Goal: Task Accomplishment & Management: Use online tool/utility

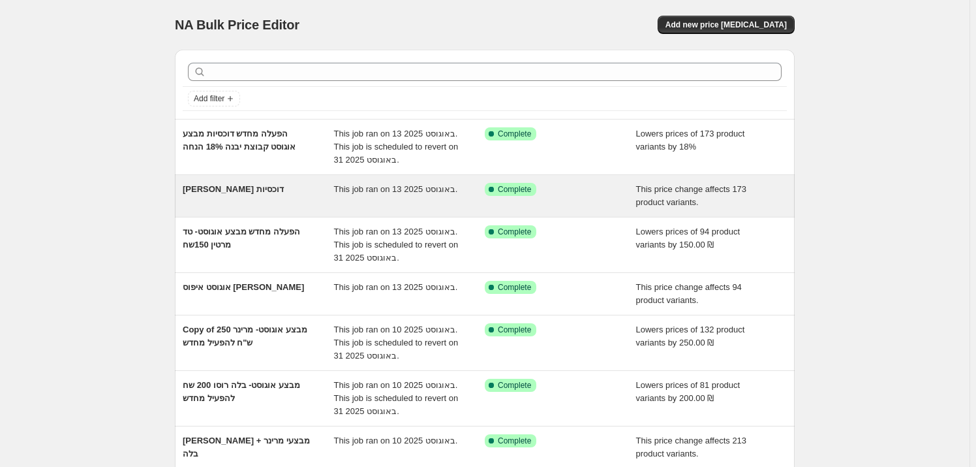
click at [281, 190] on div "אוגוסט איפוס דוכסיות" at bounding box center [258, 196] width 151 height 26
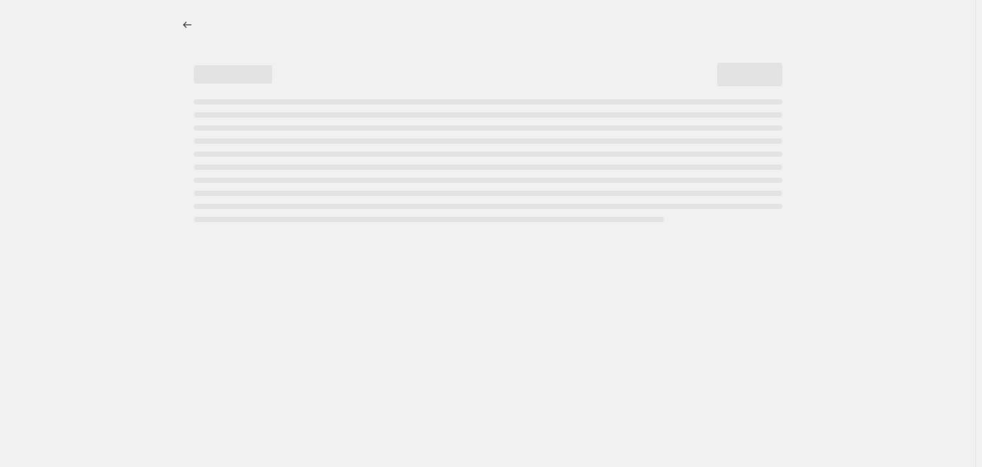
select select "ecap"
select select "remove"
select select "vendor"
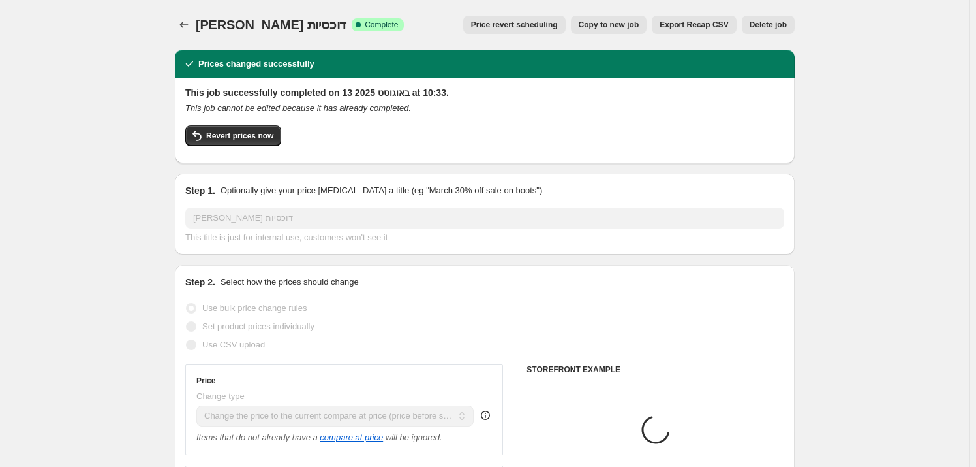
click at [608, 18] on button "Copy to new job" at bounding box center [609, 25] width 76 height 18
select select "ecap"
select select "remove"
select select "vendor"
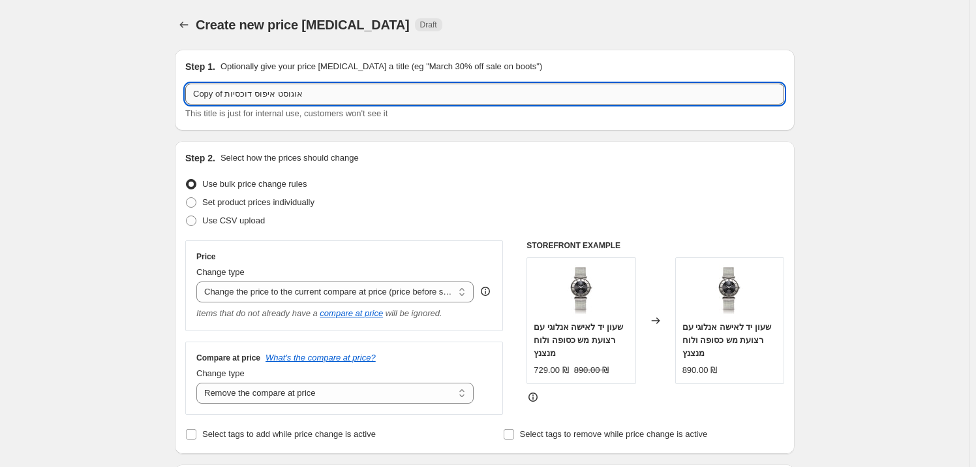
click at [242, 85] on input "Copy of אוגוסט איפוס דוכסיות" at bounding box center [484, 94] width 599 height 21
click at [241, 89] on input "Copy of אוגוסט איפוס דוכסיות" at bounding box center [484, 94] width 599 height 21
drag, startPoint x: 228, startPoint y: 95, endPoint x: 196, endPoint y: 92, distance: 32.1
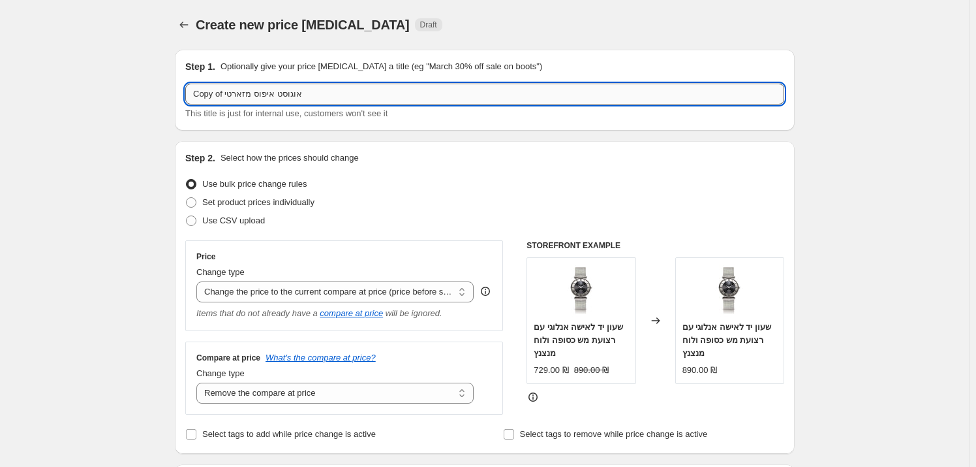
click at [207, 89] on input "Copy of אוגוסט איפוס מזארטי" at bounding box center [484, 94] width 599 height 21
click at [201, 91] on input "of אוגוסט איפוס מזארטי" at bounding box center [484, 94] width 599 height 21
type input "אוגוסט איפוס מזארטי"
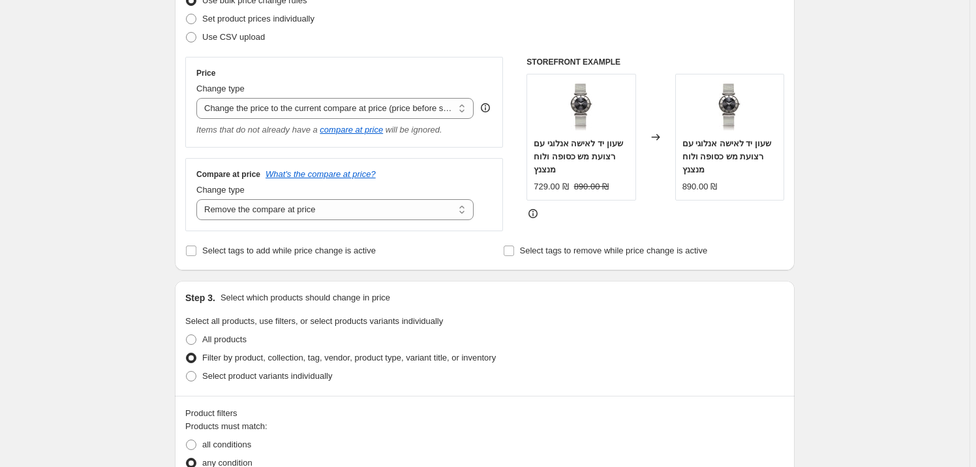
scroll to position [296, 0]
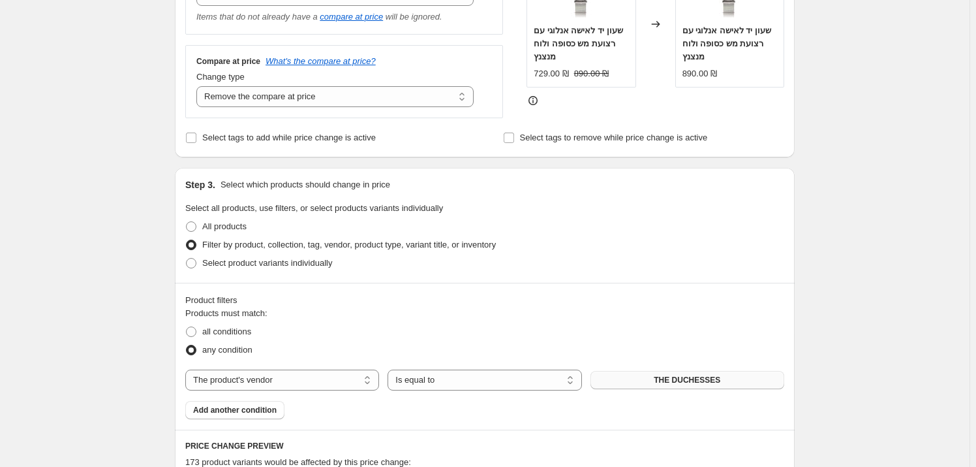
click at [658, 375] on button "THE DUCHESSES" at bounding box center [688, 380] width 194 height 18
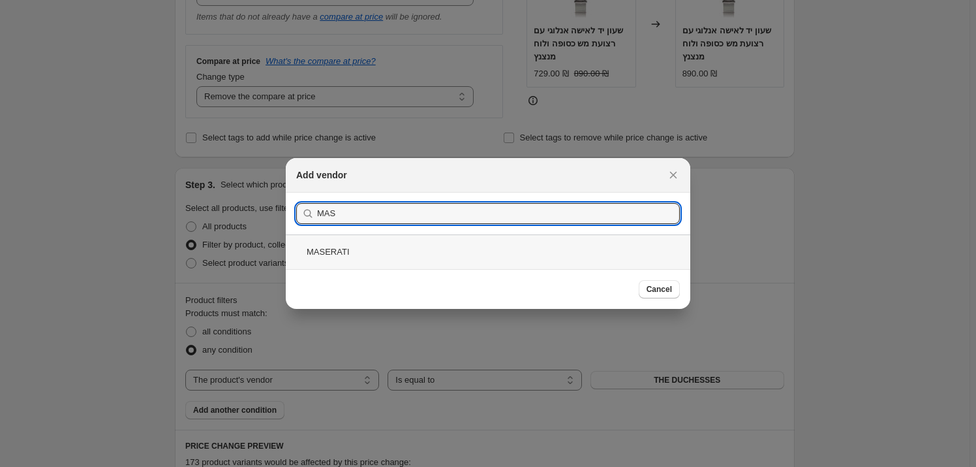
type input "MAS"
click at [445, 254] on div "MASERATI" at bounding box center [488, 251] width 405 height 35
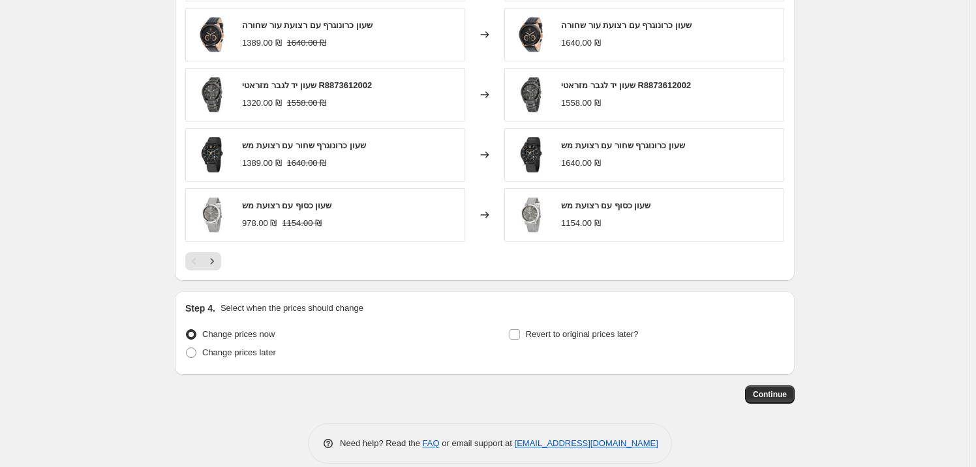
scroll to position [839, 0]
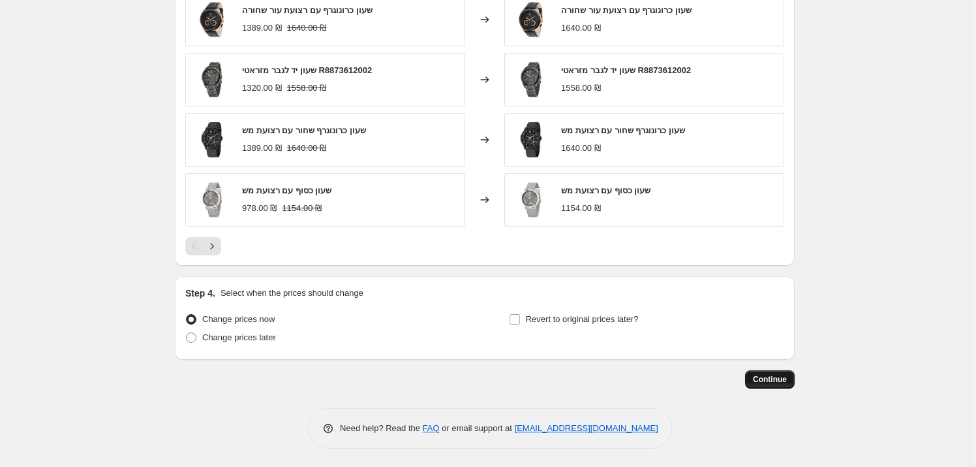
click at [766, 380] on span "Continue" at bounding box center [770, 379] width 34 height 10
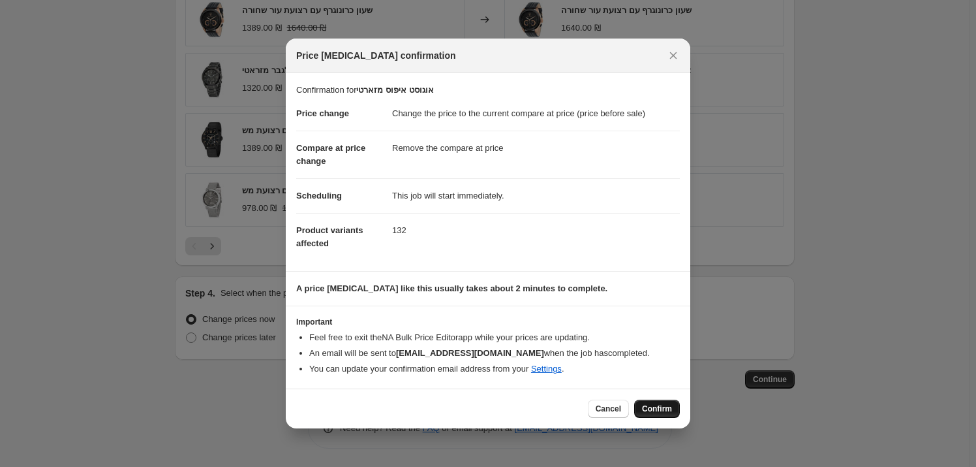
click at [653, 407] on span "Confirm" at bounding box center [657, 408] width 30 height 10
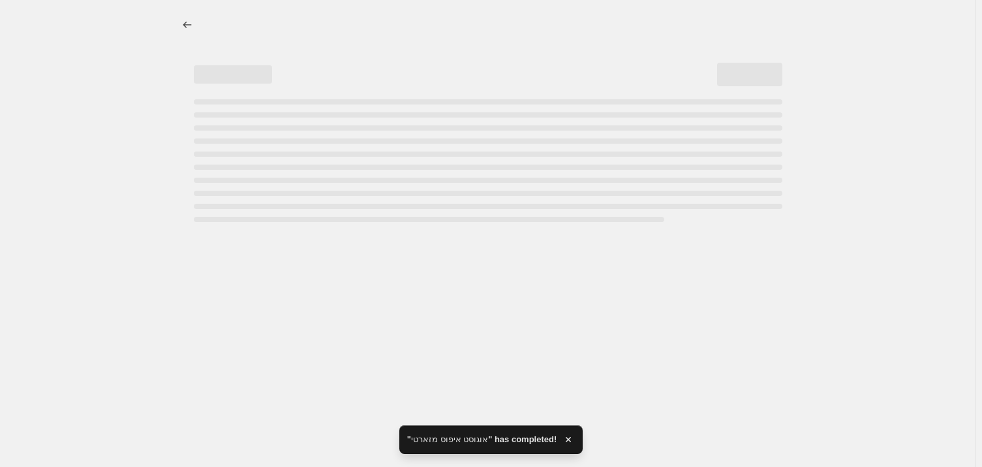
select select "ecap"
select select "remove"
select select "vendor"
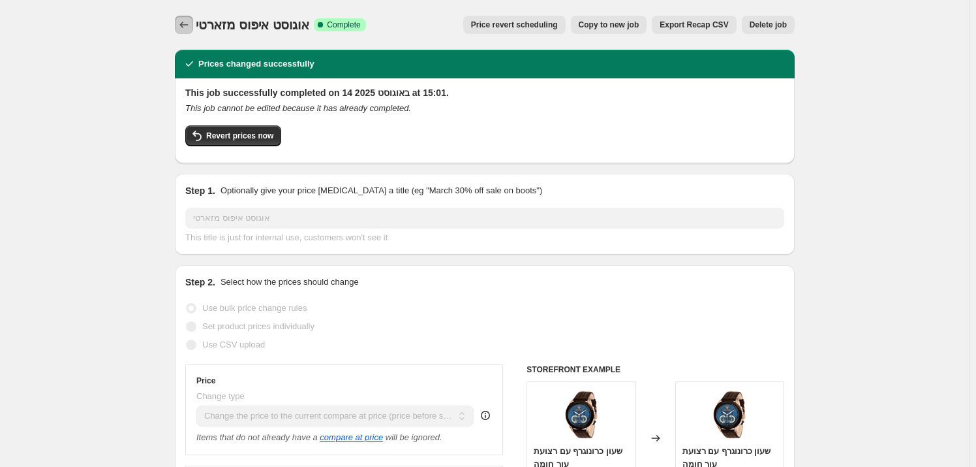
click at [185, 29] on icon "Price change jobs" at bounding box center [183, 24] width 13 height 13
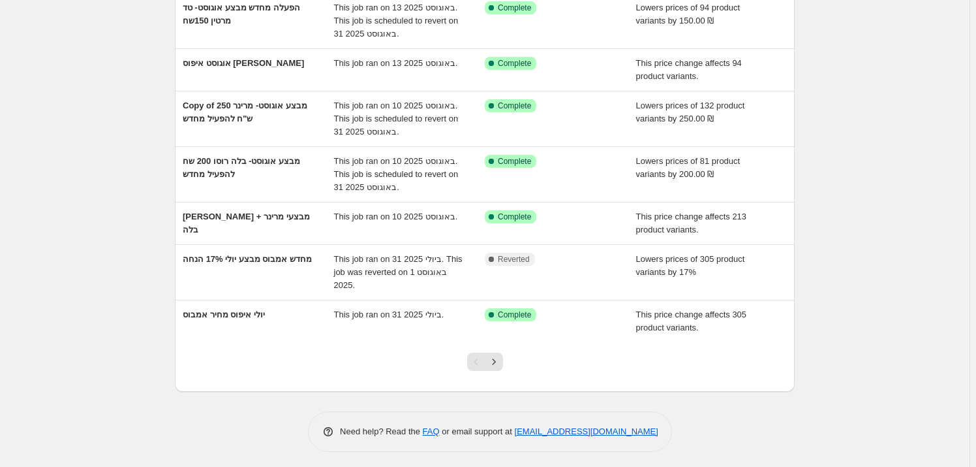
scroll to position [269, 0]
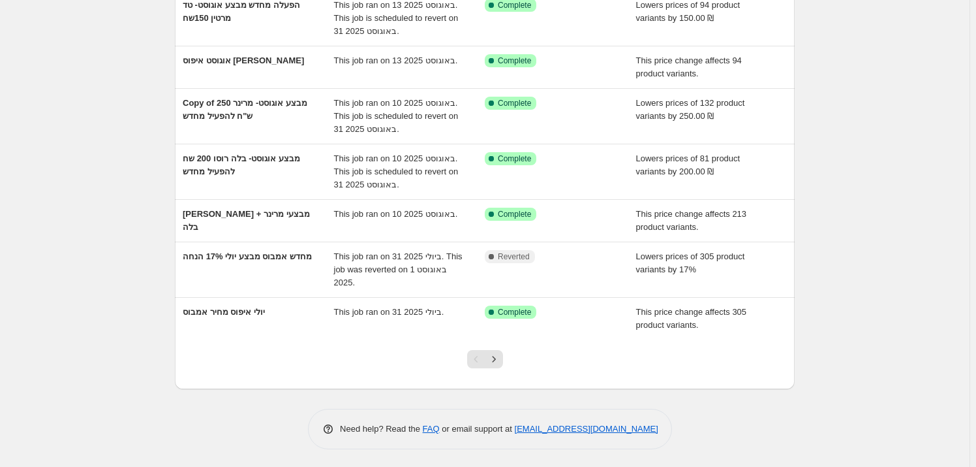
click at [482, 356] on div "Pagination" at bounding box center [476, 359] width 18 height 18
click at [495, 359] on icon "Next" at bounding box center [493, 358] width 13 height 13
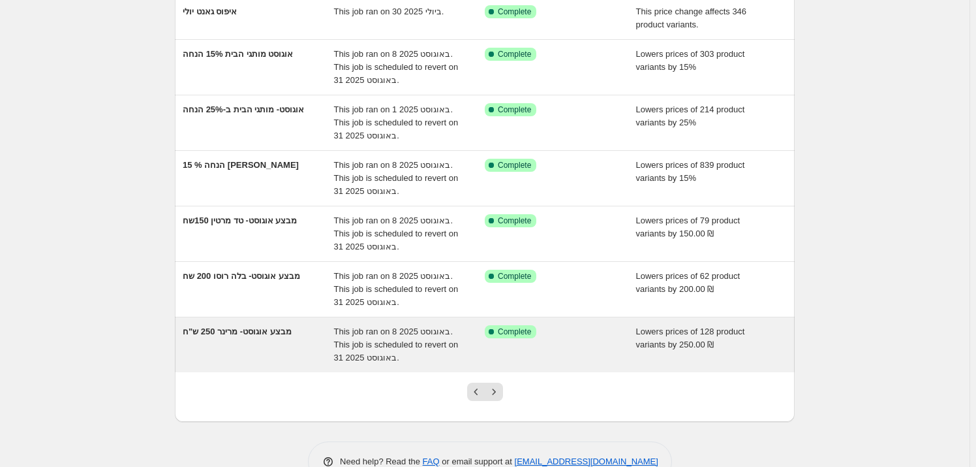
scroll to position [296, 0]
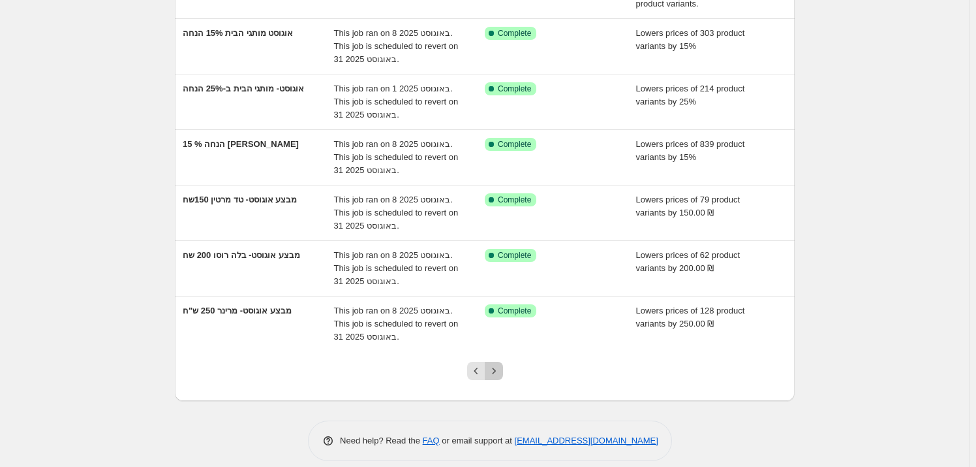
click at [501, 372] on icon "Next" at bounding box center [493, 370] width 13 height 13
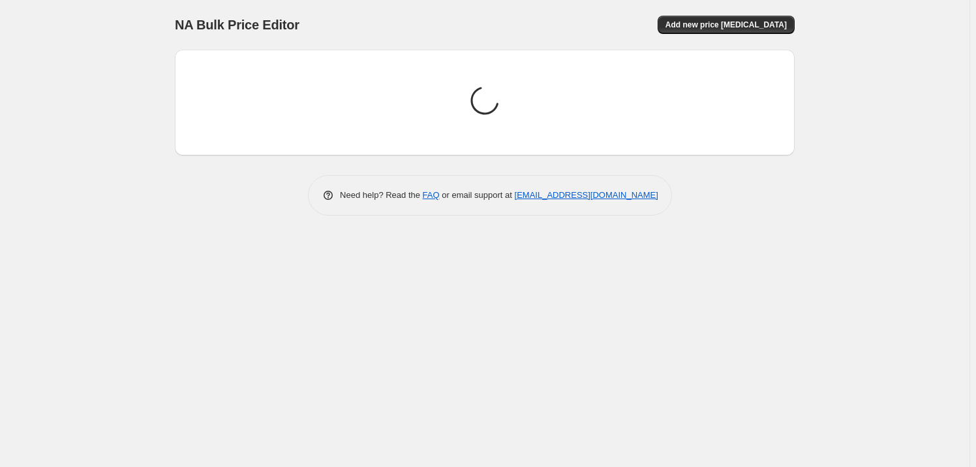
scroll to position [0, 0]
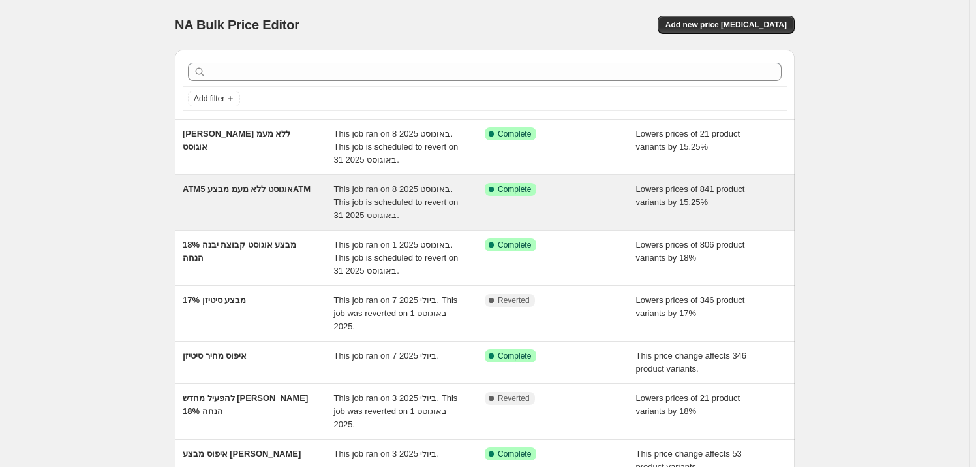
click at [268, 204] on div "ATMאוגוסט ללא מעמ מבצע 5ATM" at bounding box center [258, 202] width 151 height 39
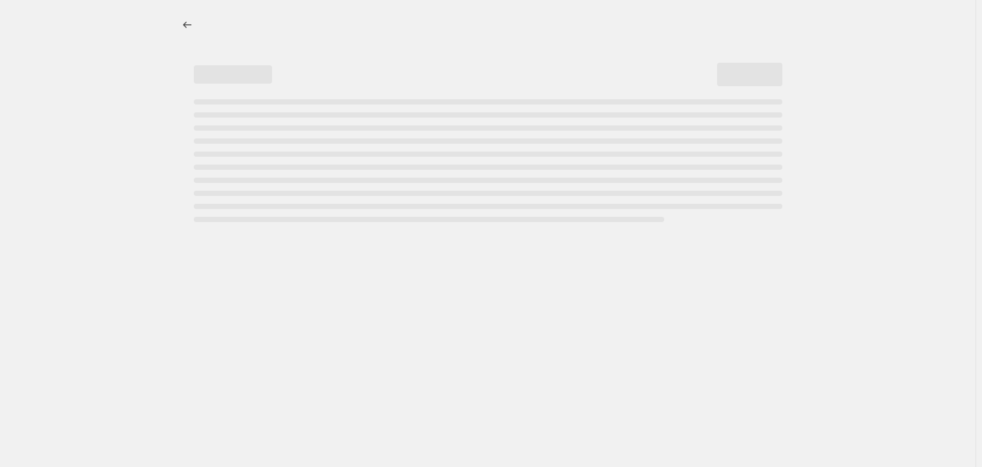
select select "percentage"
select select "vendor"
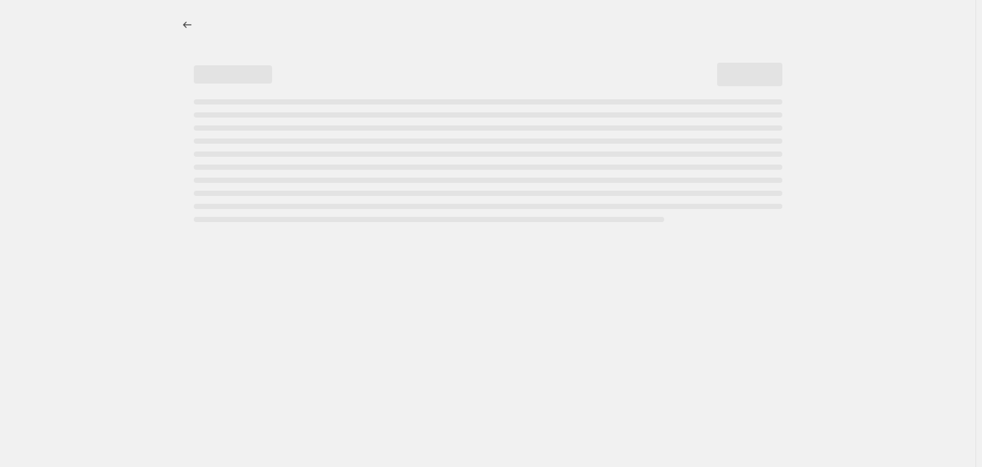
select select "vendor"
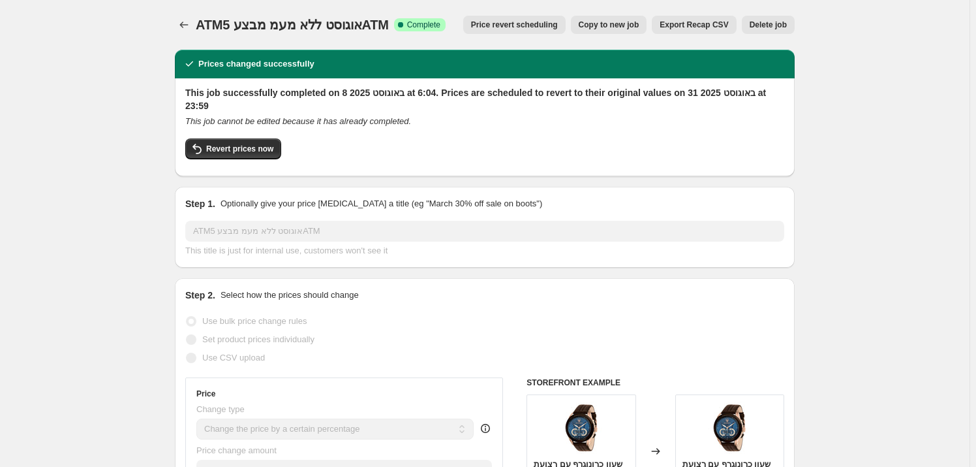
click at [618, 27] on span "Copy to new job" at bounding box center [609, 25] width 61 height 10
select select "percentage"
select select "vendor"
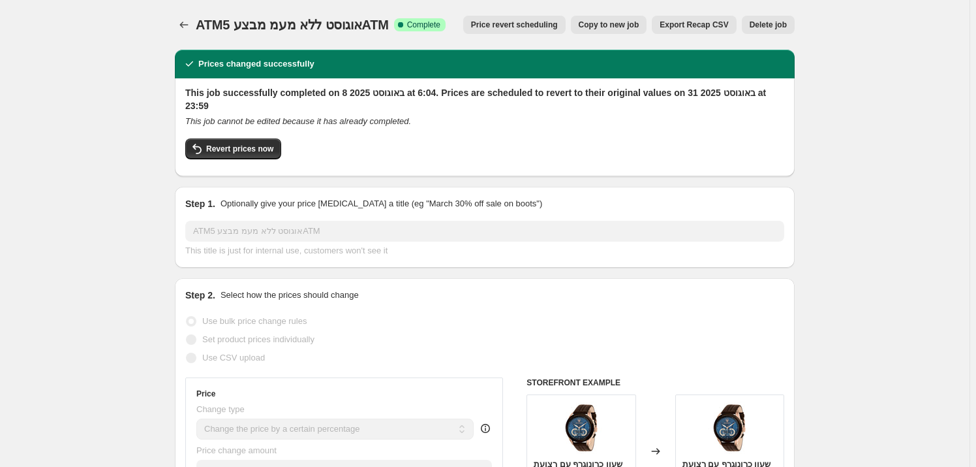
select select "vendor"
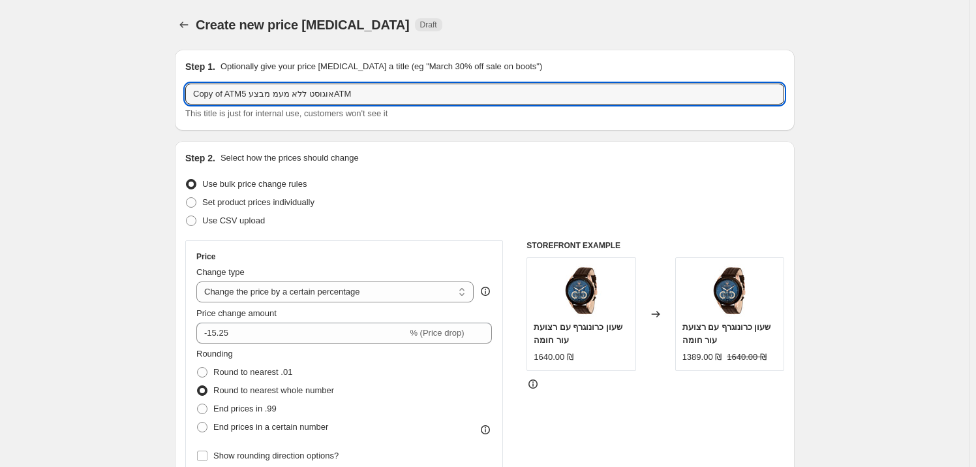
drag, startPoint x: 372, startPoint y: 95, endPoint x: 161, endPoint y: 105, distance: 211.7
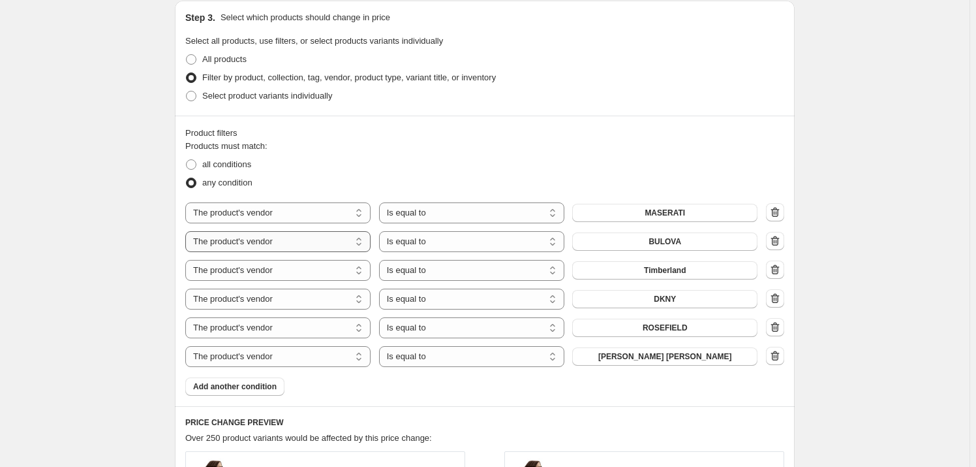
scroll to position [653, 0]
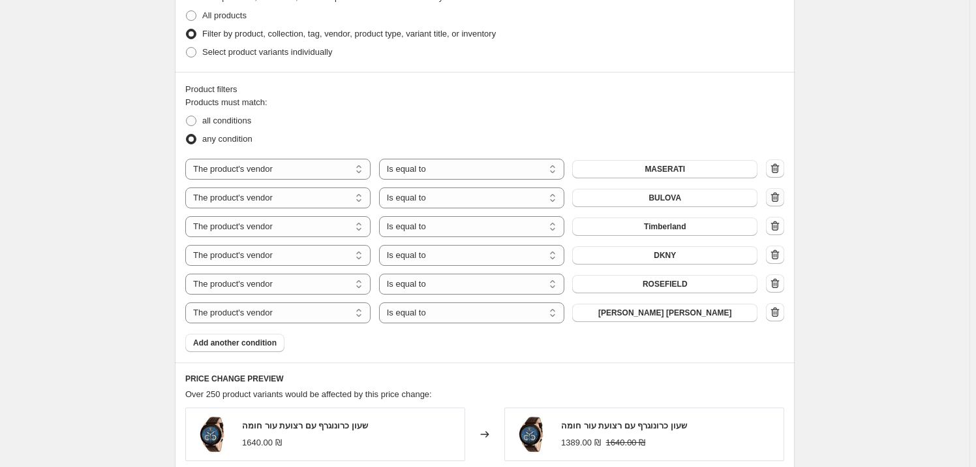
type input "הפעלה מחדש אוגוסט מזארטי"
click at [780, 198] on icon "button" at bounding box center [775, 197] width 8 height 10
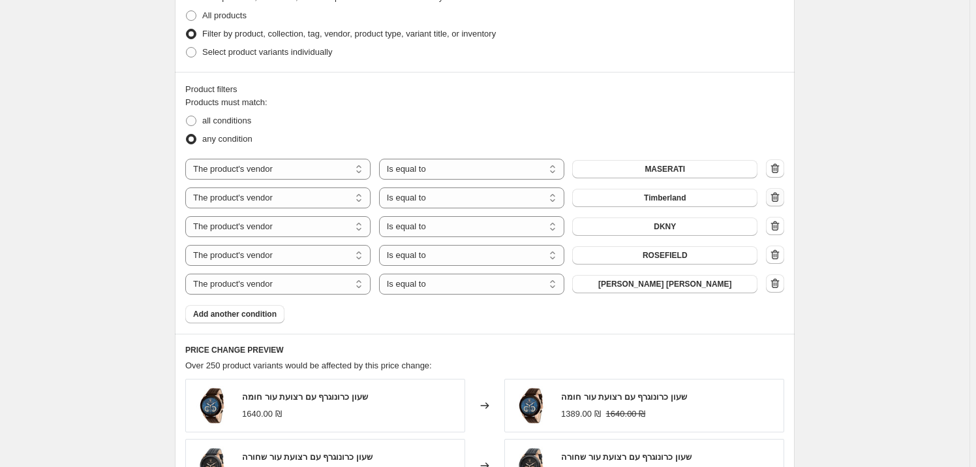
click at [771, 195] on icon "button" at bounding box center [775, 197] width 13 height 13
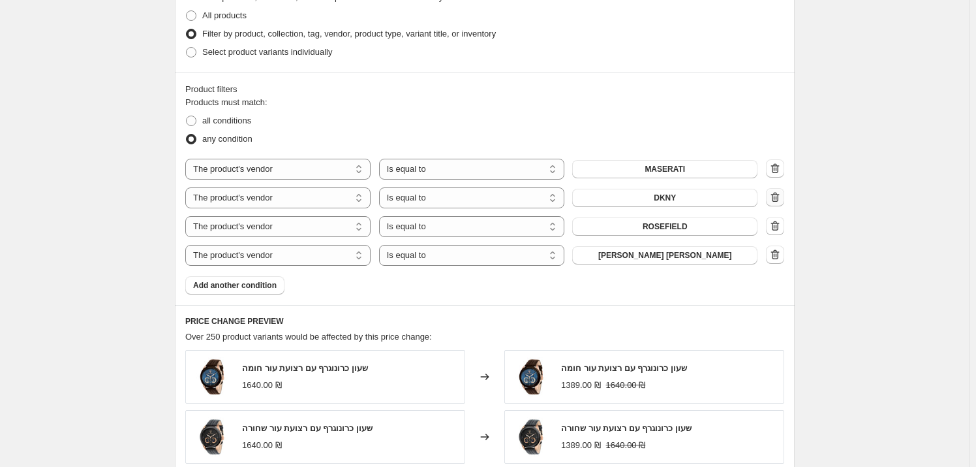
click at [776, 200] on icon "button" at bounding box center [775, 197] width 8 height 10
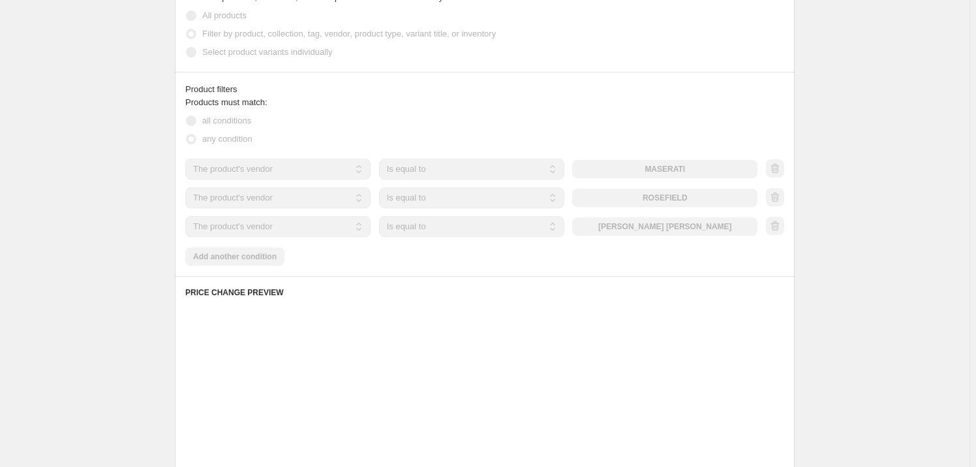
click at [780, 204] on button "button" at bounding box center [775, 197] width 18 height 18
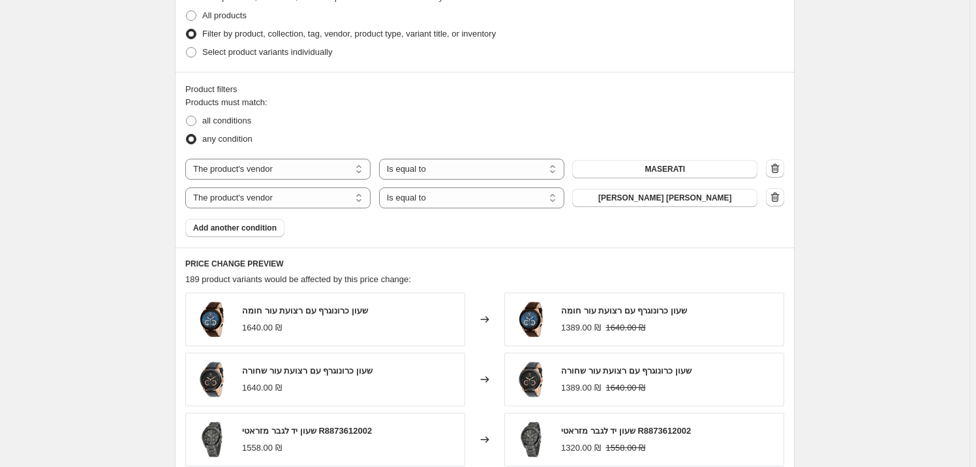
click at [779, 200] on icon "button" at bounding box center [775, 197] width 13 height 13
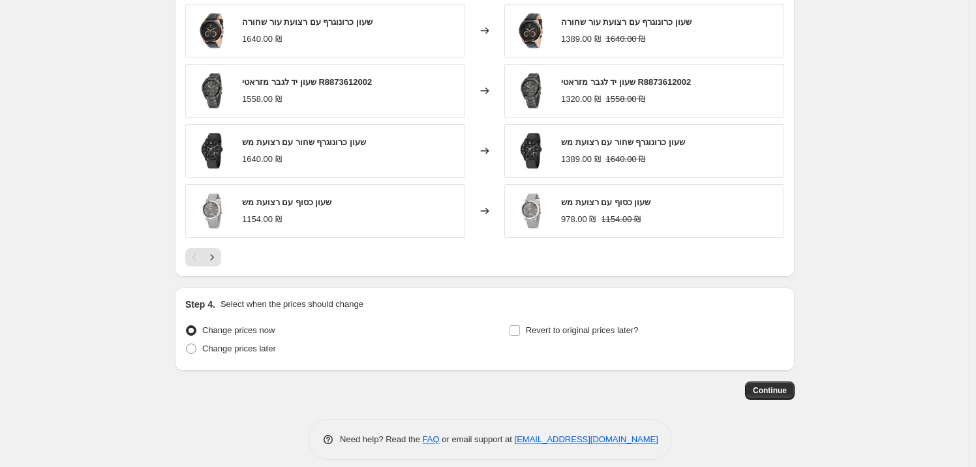
scroll to position [983, 0]
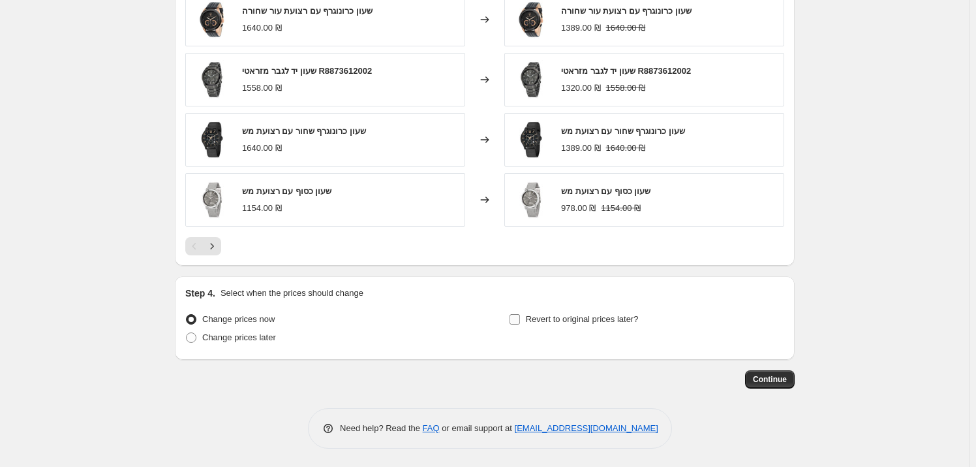
drag, startPoint x: 542, startPoint y: 320, endPoint x: 559, endPoint y: 326, distance: 17.8
click at [542, 320] on span "Revert to original prices later?" at bounding box center [582, 319] width 113 height 10
click at [520, 320] on input "Revert to original prices later?" at bounding box center [515, 319] width 10 height 10
checkbox input "true"
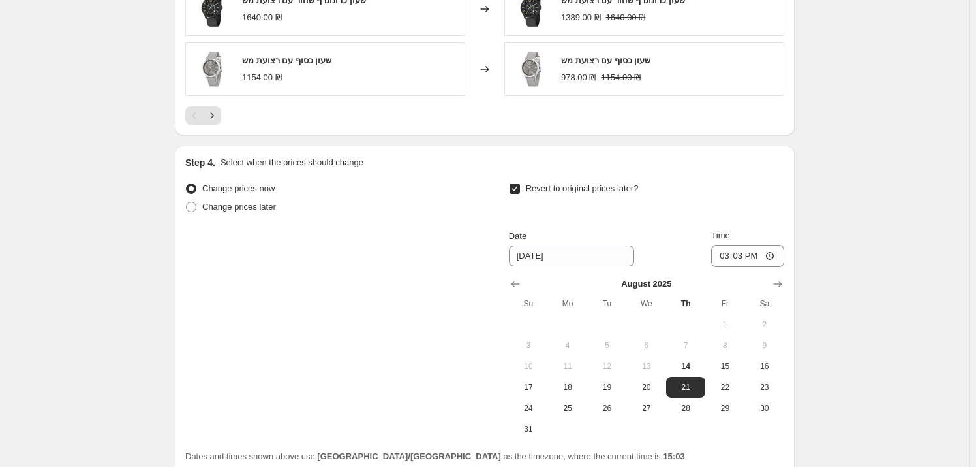
scroll to position [1220, 0]
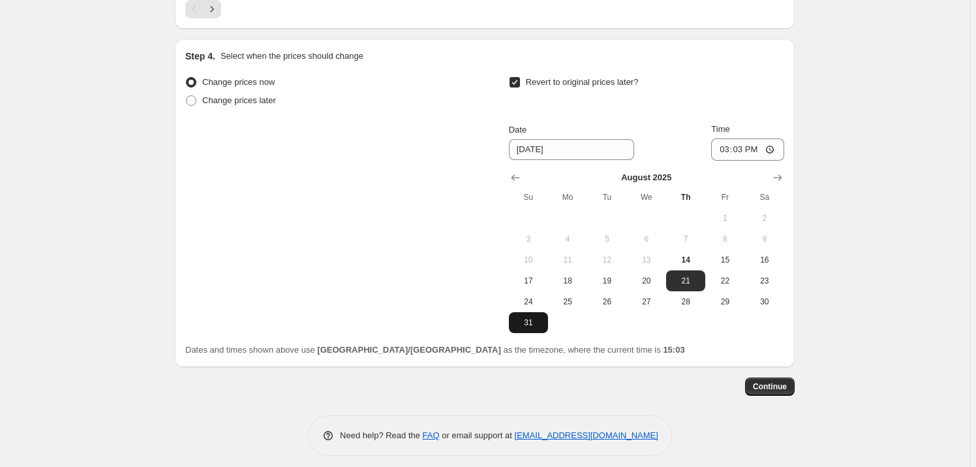
click at [527, 326] on button "31" at bounding box center [528, 322] width 39 height 21
type input "8/31/2025"
drag, startPoint x: 764, startPoint y: 134, endPoint x: 764, endPoint y: 142, distance: 7.9
click at [764, 134] on div "Time 15:03" at bounding box center [747, 142] width 73 height 38
drag, startPoint x: 764, startPoint y: 142, endPoint x: 752, endPoint y: 145, distance: 12.0
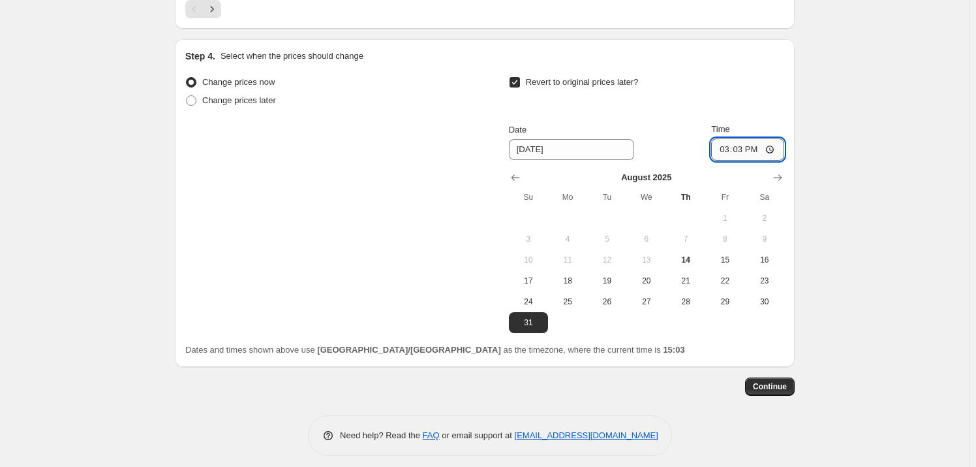
click at [763, 143] on input "15:03" at bounding box center [747, 149] width 73 height 22
type input "23:59"
drag, startPoint x: 936, startPoint y: 185, endPoint x: 901, endPoint y: 218, distance: 48.0
click at [777, 384] on span "Continue" at bounding box center [770, 386] width 34 height 10
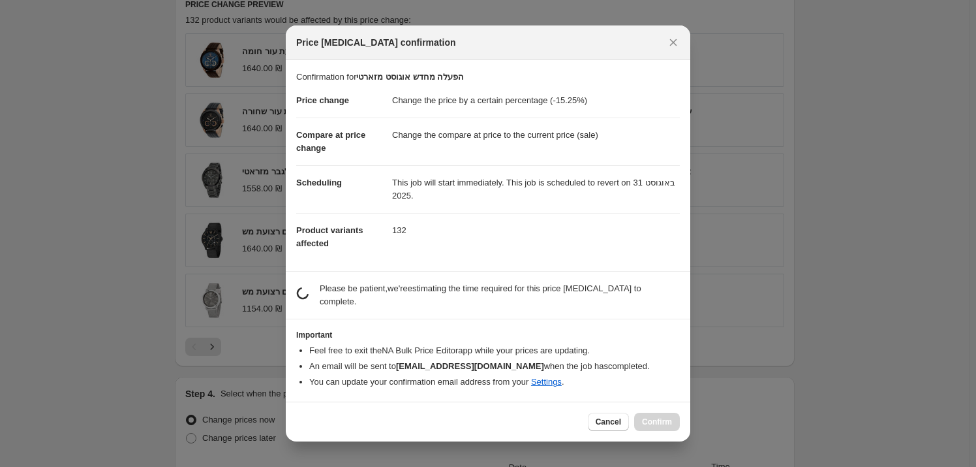
scroll to position [0, 0]
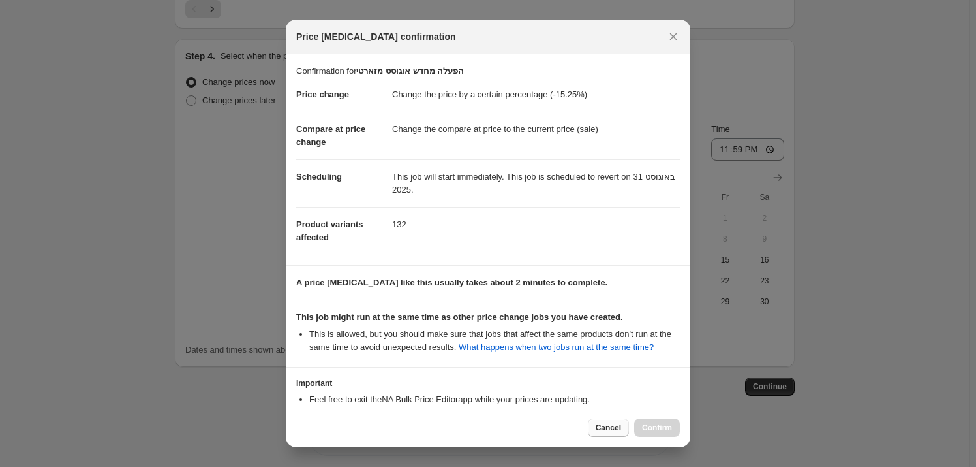
click at [604, 434] on button "Cancel" at bounding box center [608, 427] width 41 height 18
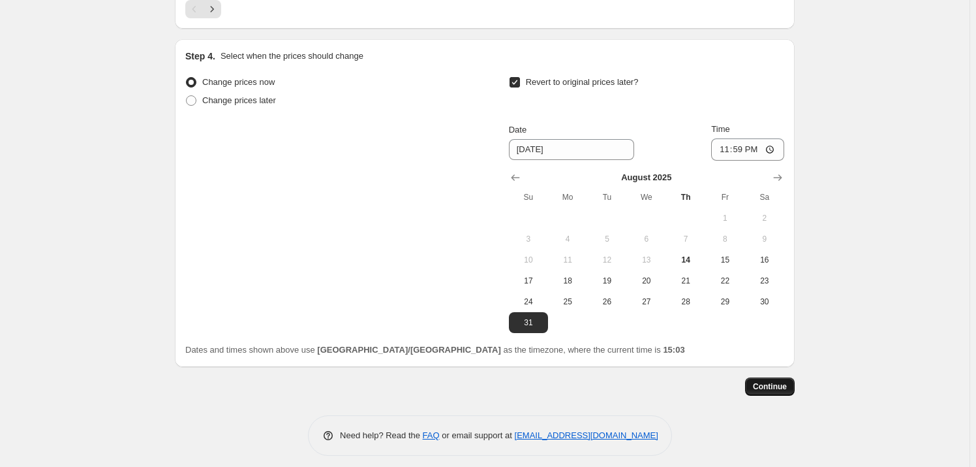
click at [780, 390] on span "Continue" at bounding box center [770, 386] width 34 height 10
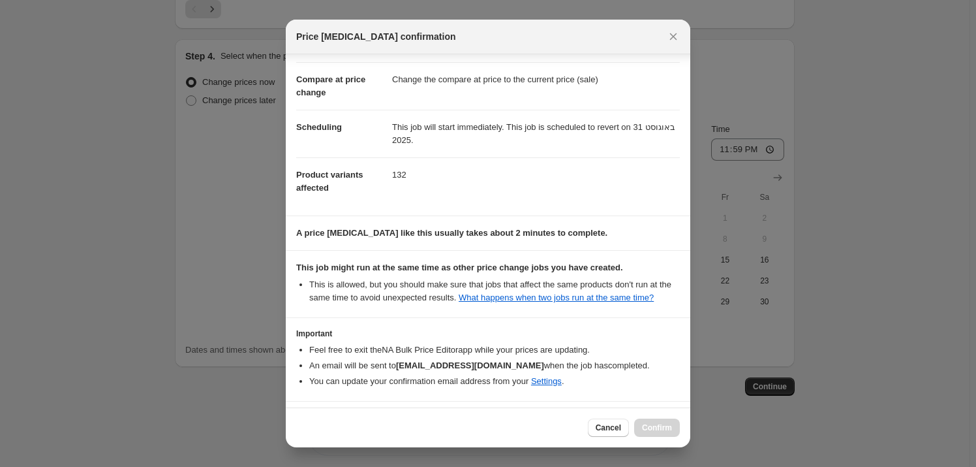
scroll to position [95, 0]
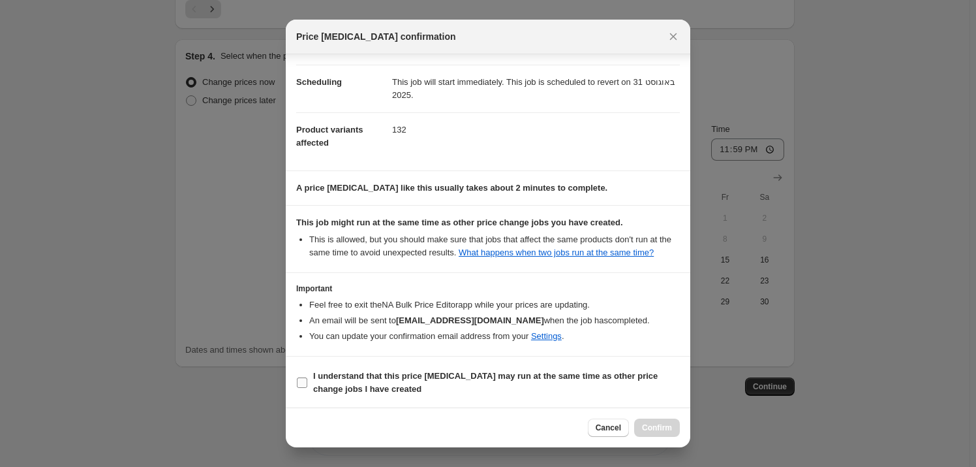
click at [407, 379] on b "I understand that this price change job may run at the same time as other price…" at bounding box center [485, 382] width 345 height 23
click at [307, 379] on input "I understand that this price change job may run at the same time as other price…" at bounding box center [302, 382] width 10 height 10
checkbox input "true"
click at [671, 432] on span "Confirm" at bounding box center [657, 427] width 30 height 10
type input "הפעלה מחדש אוגוסט מזארטי"
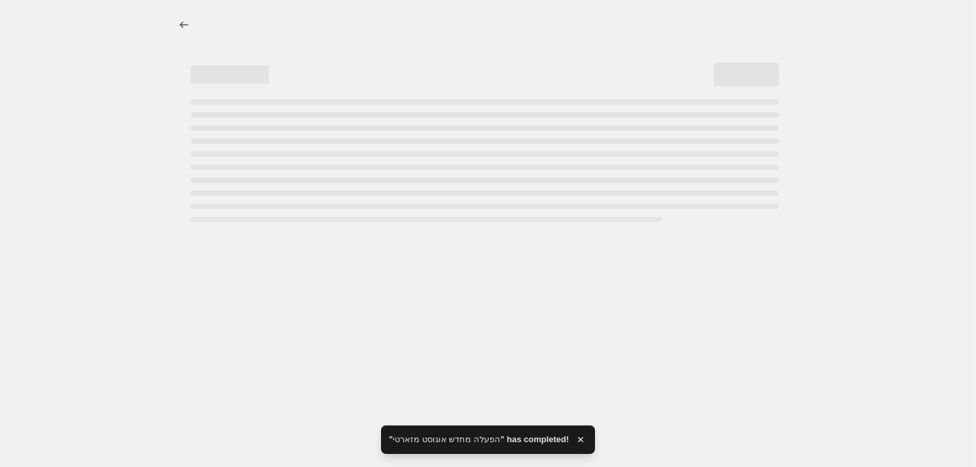
select select "percentage"
select select "vendor"
